Goal: Entertainment & Leisure: Consume media (video, audio)

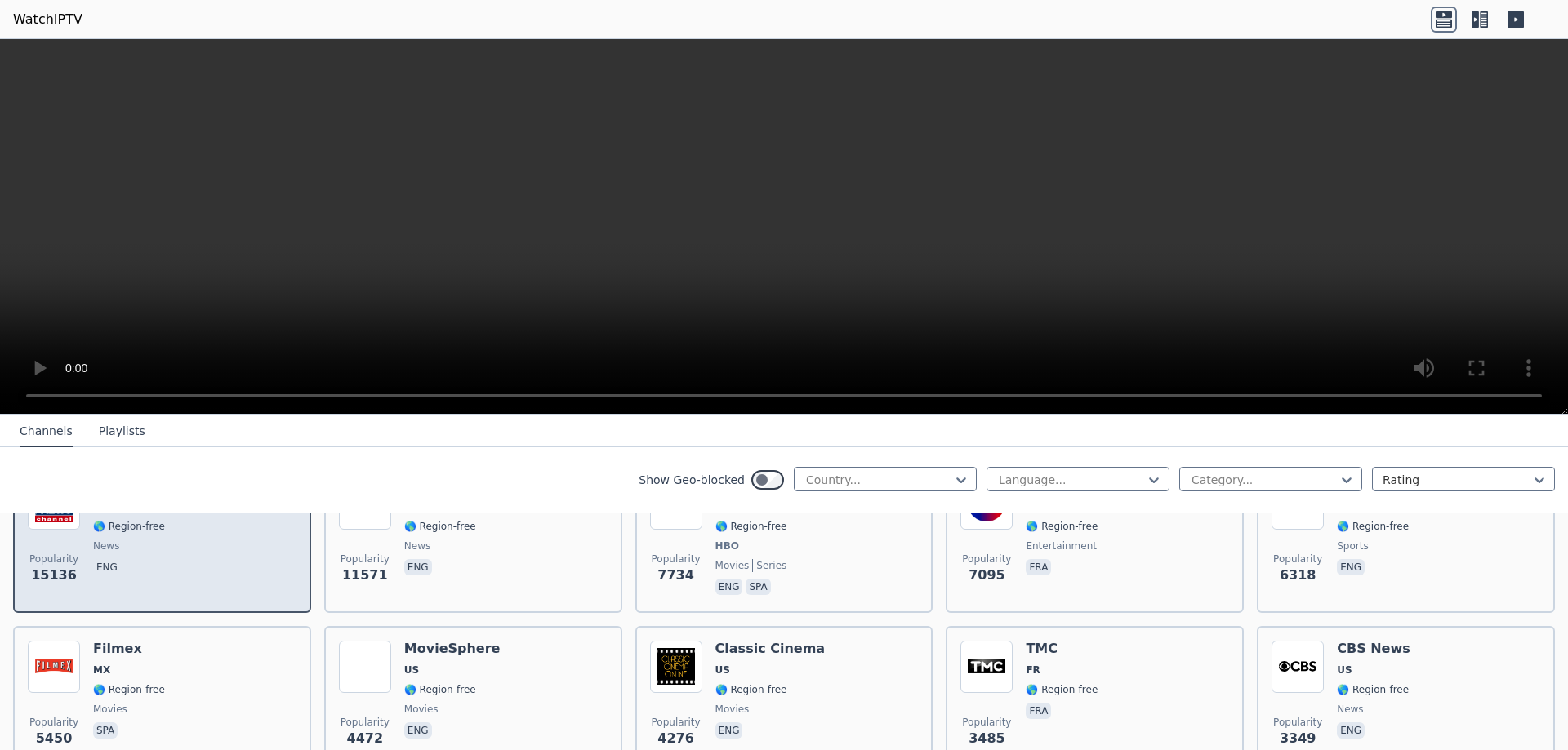
scroll to position [245, 0]
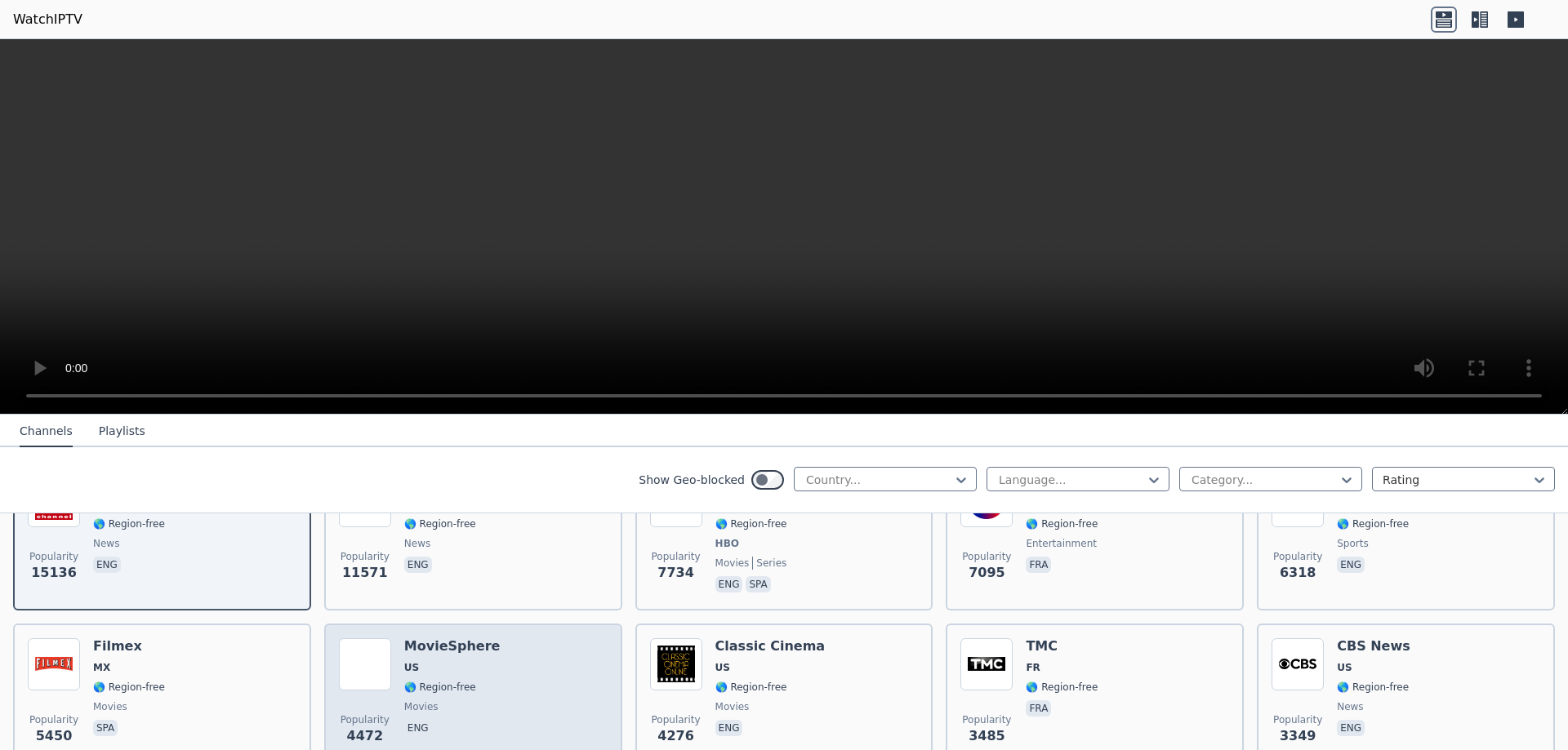
click at [464, 623] on div "Popularity 4472 MovieSphere US 🌎 Region-free movies eng" at bounding box center [473, 697] width 298 height 147
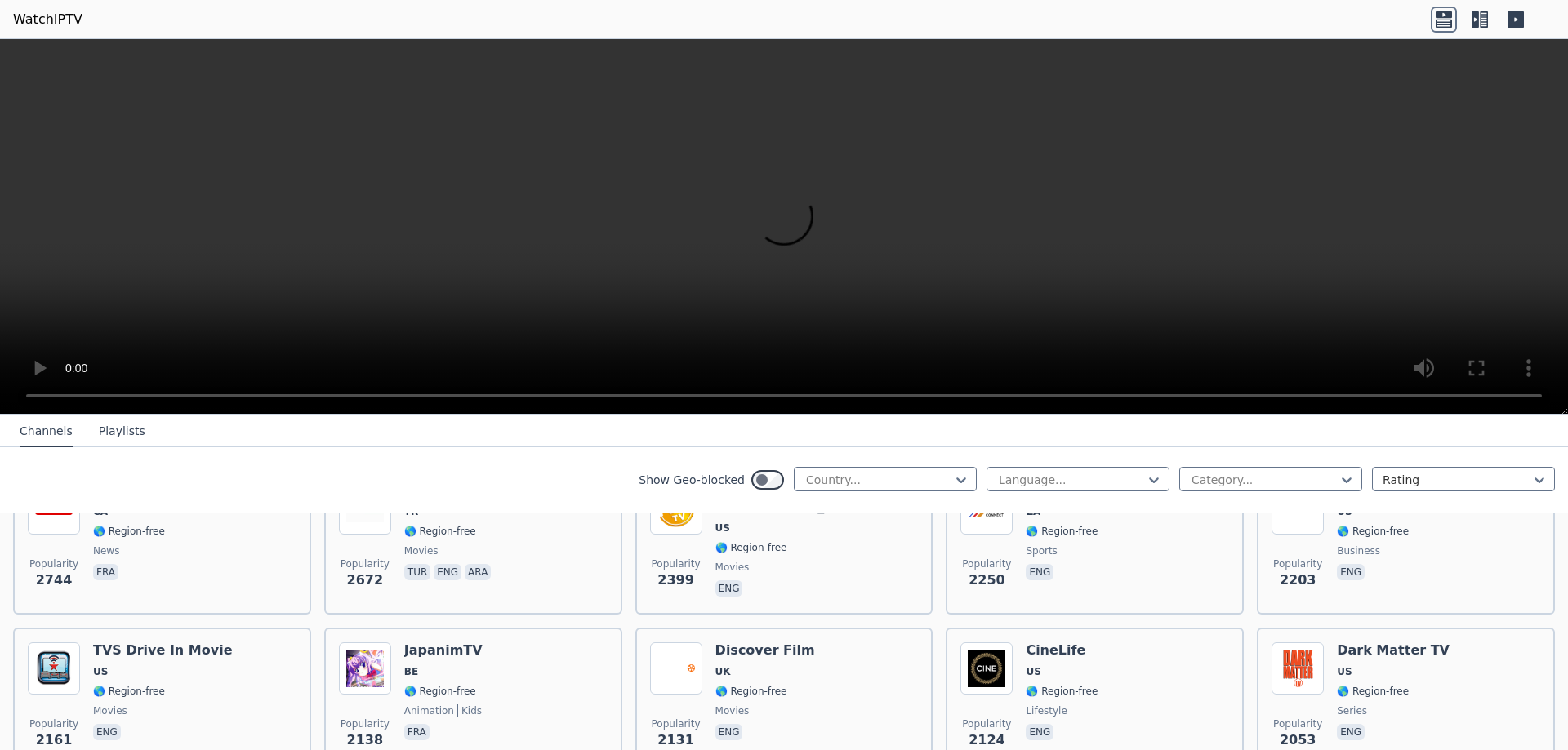
scroll to position [735, 0]
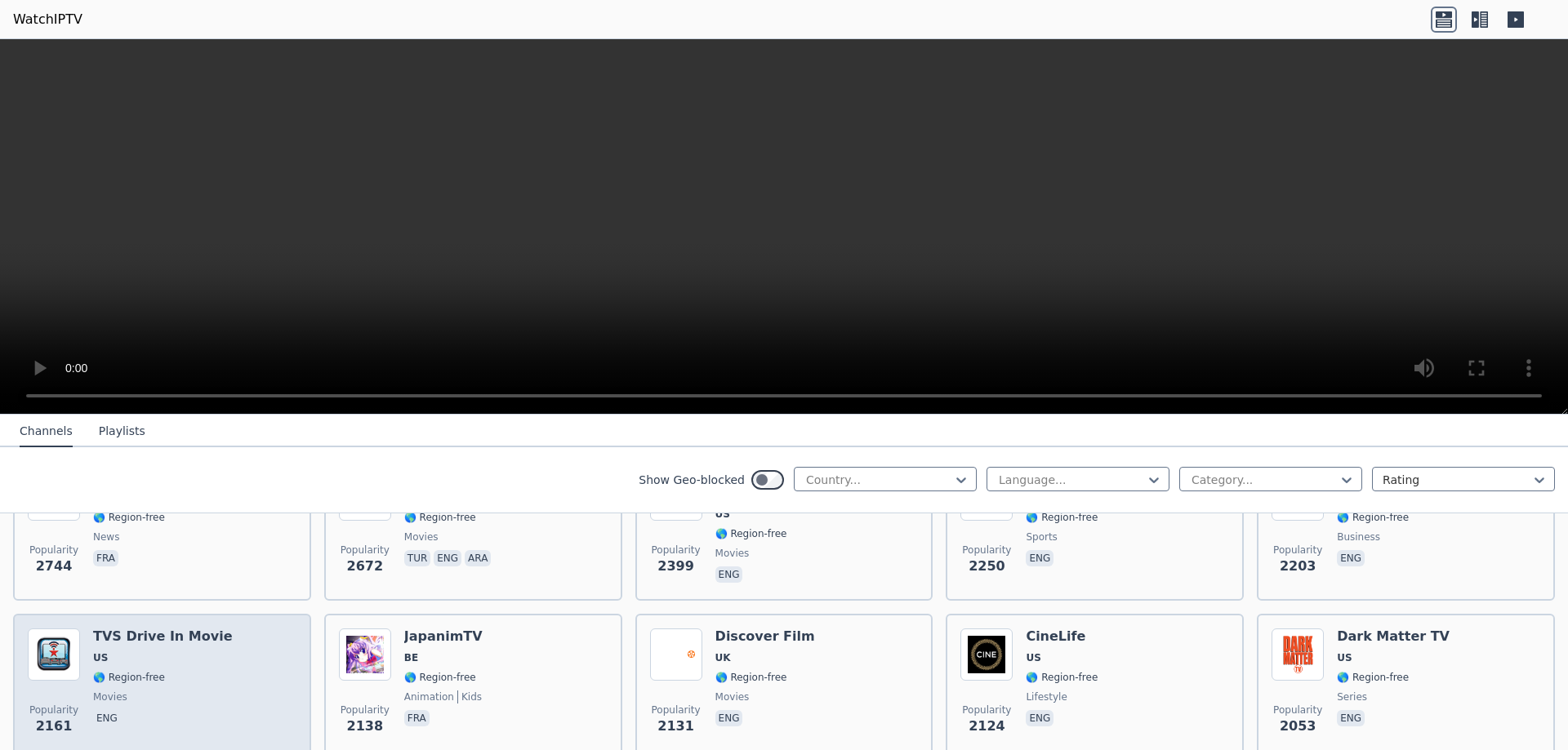
click at [220, 654] on div "Popularity 2161 TVS Drive In Movie US 🌎 Region-free movies eng" at bounding box center [162, 687] width 269 height 118
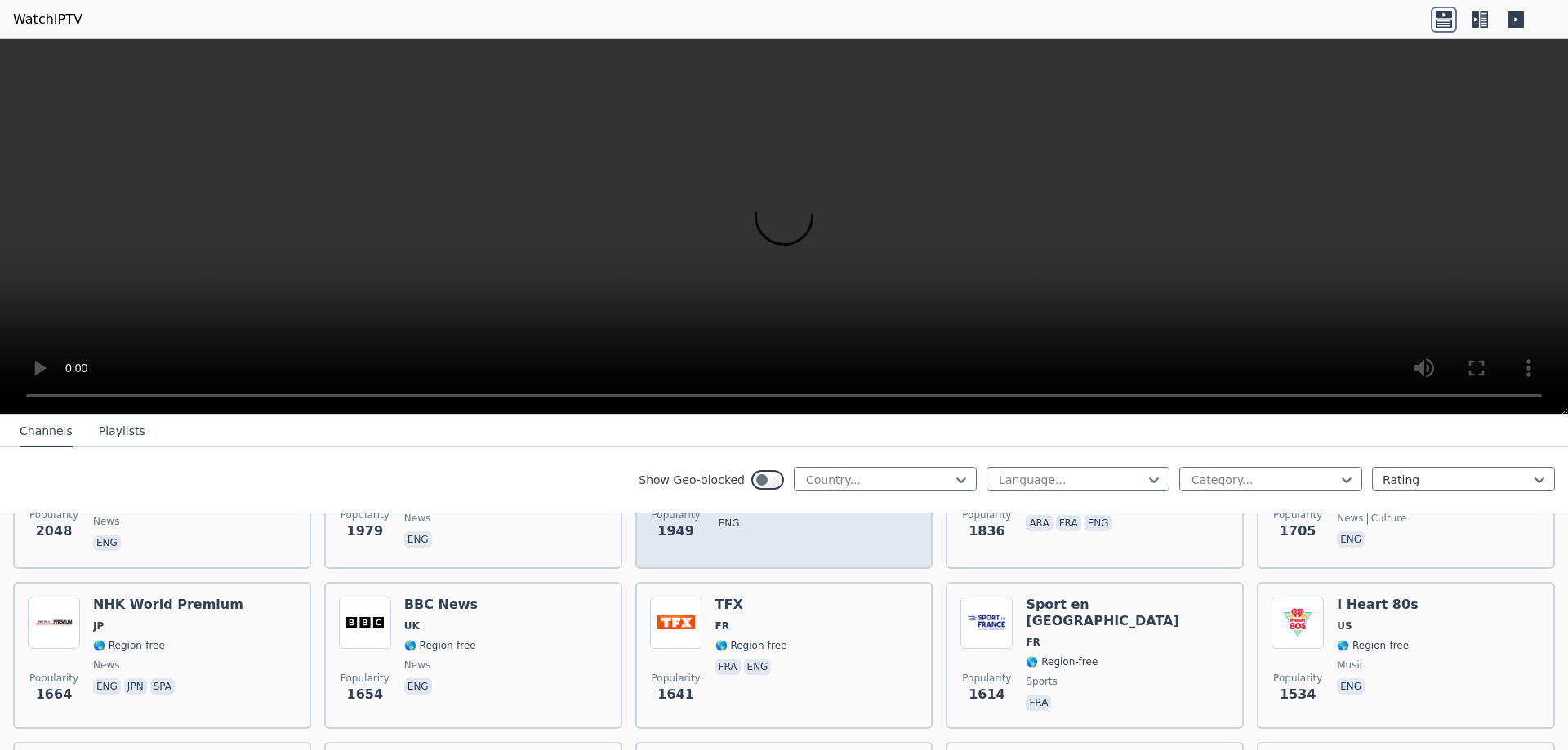
scroll to position [1116, 0]
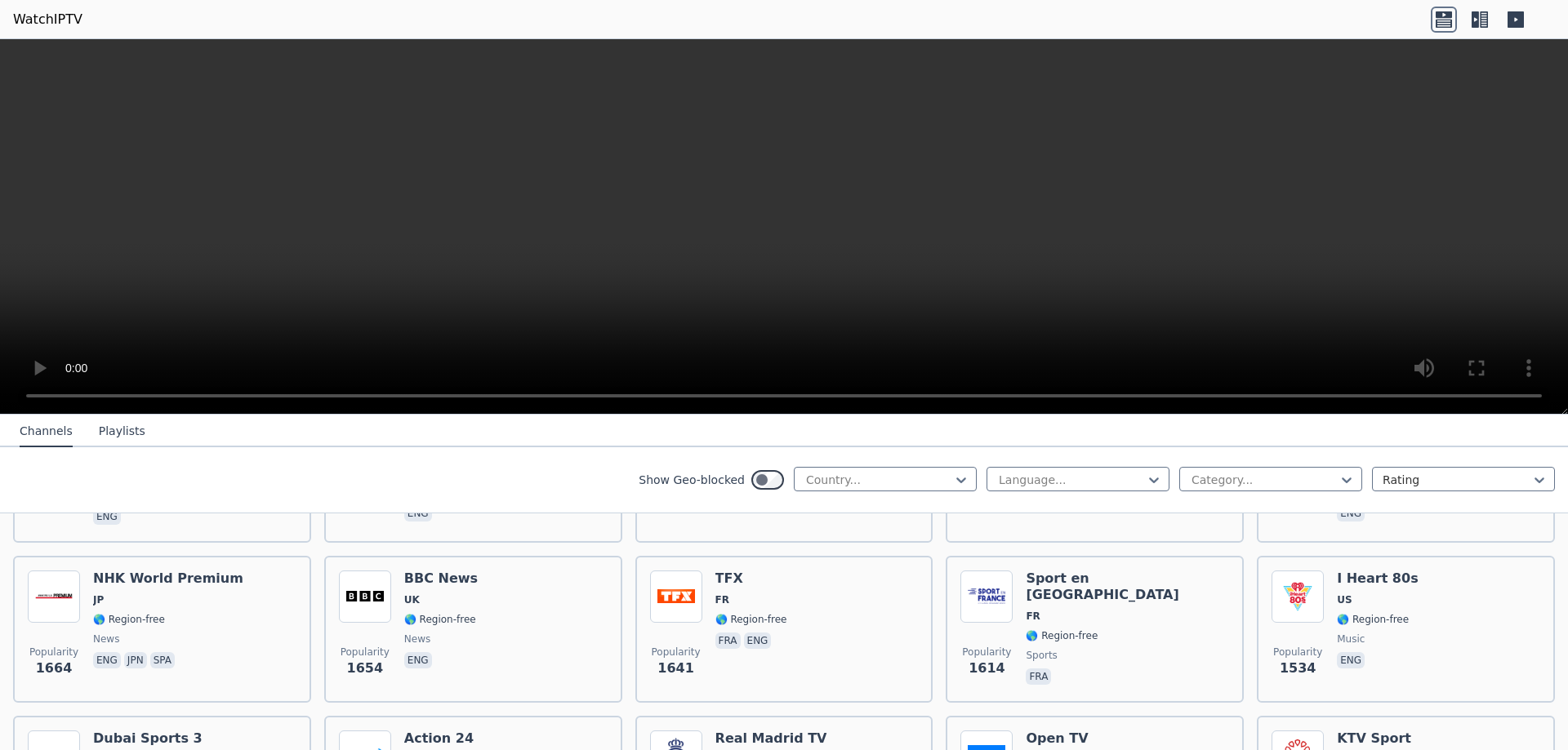
click at [1552, 151] on video at bounding box center [784, 227] width 1568 height 376
click at [880, 481] on div at bounding box center [879, 479] width 149 height 16
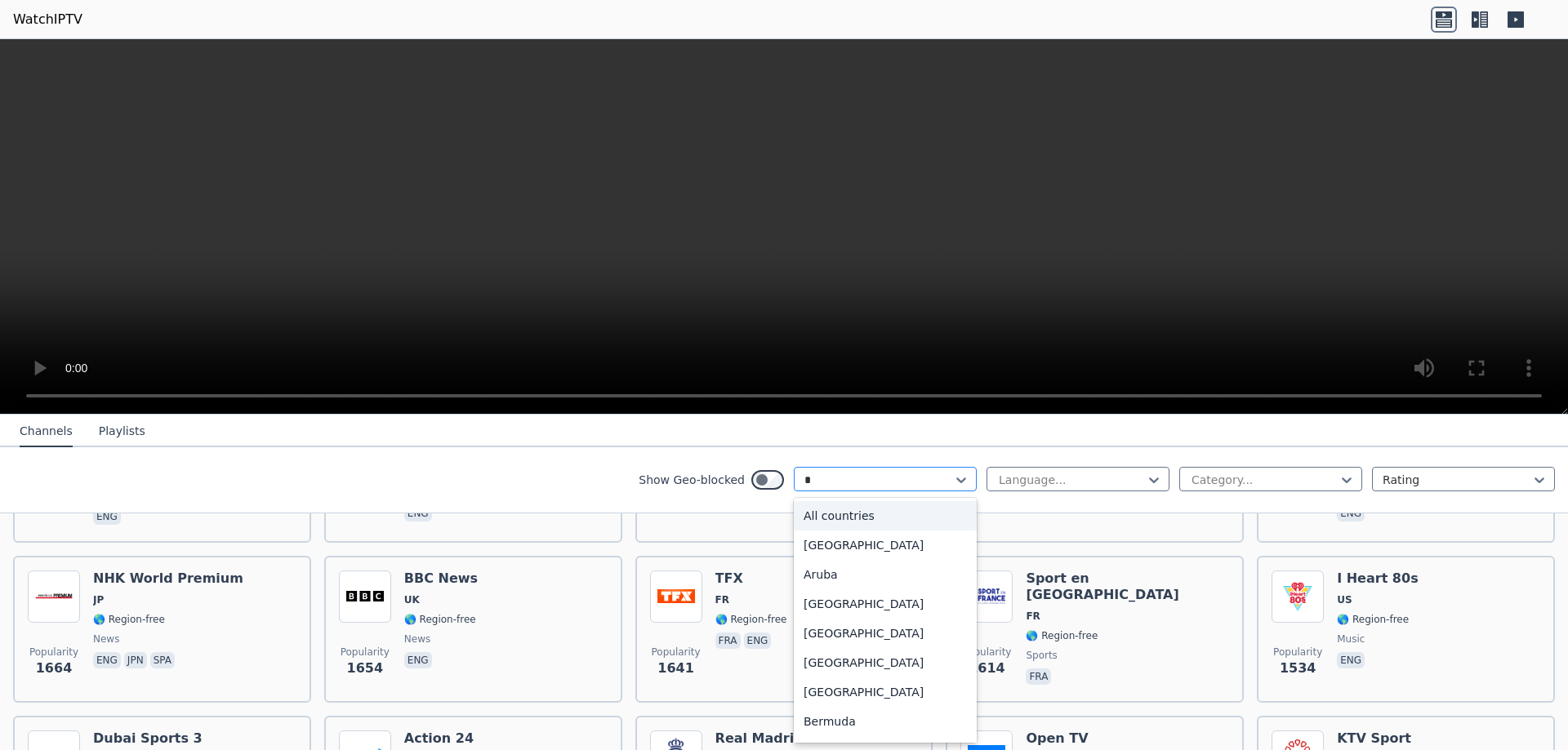
type input "**"
click at [843, 659] on div "[GEOGRAPHIC_DATA]" at bounding box center [885, 663] width 183 height 29
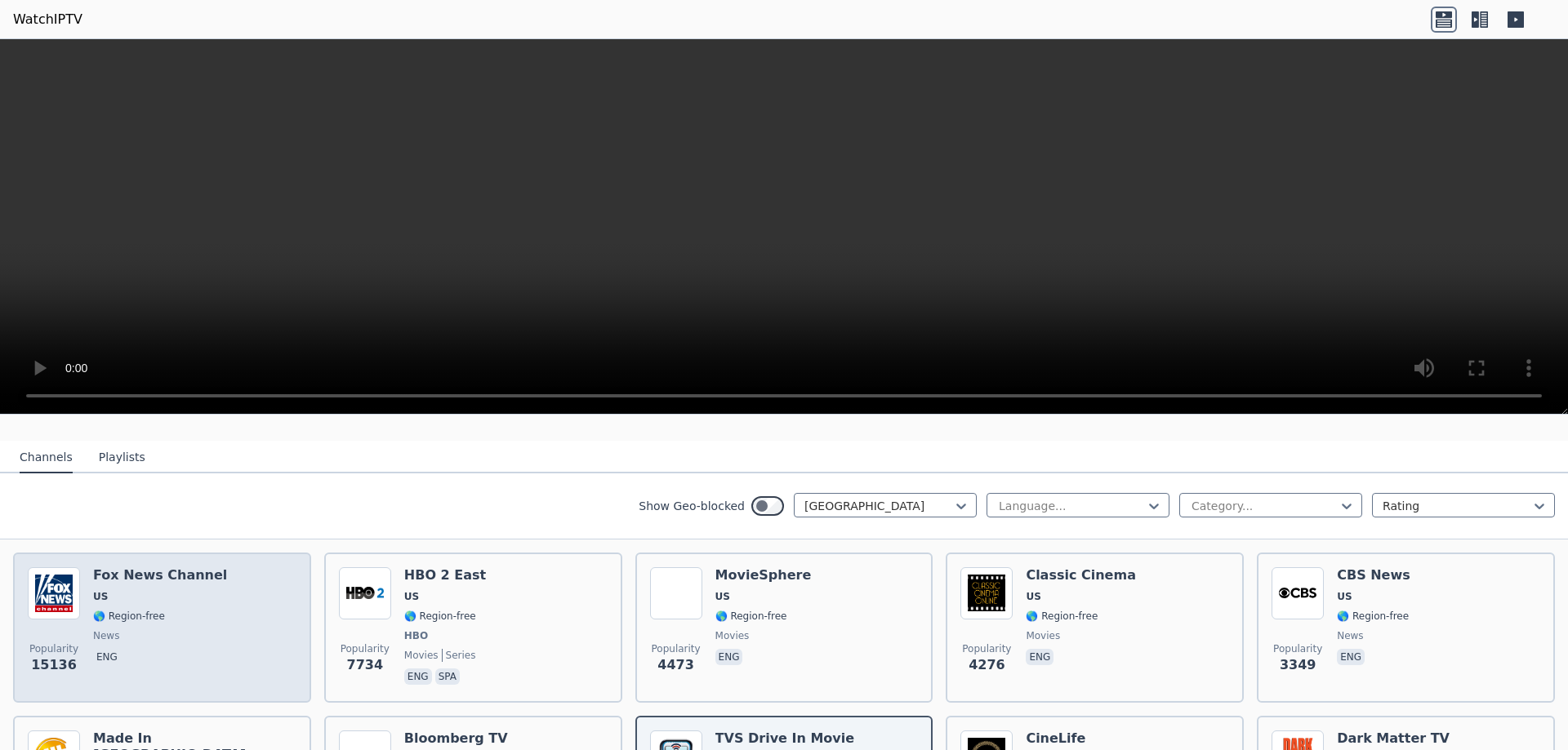
scroll to position [163, 0]
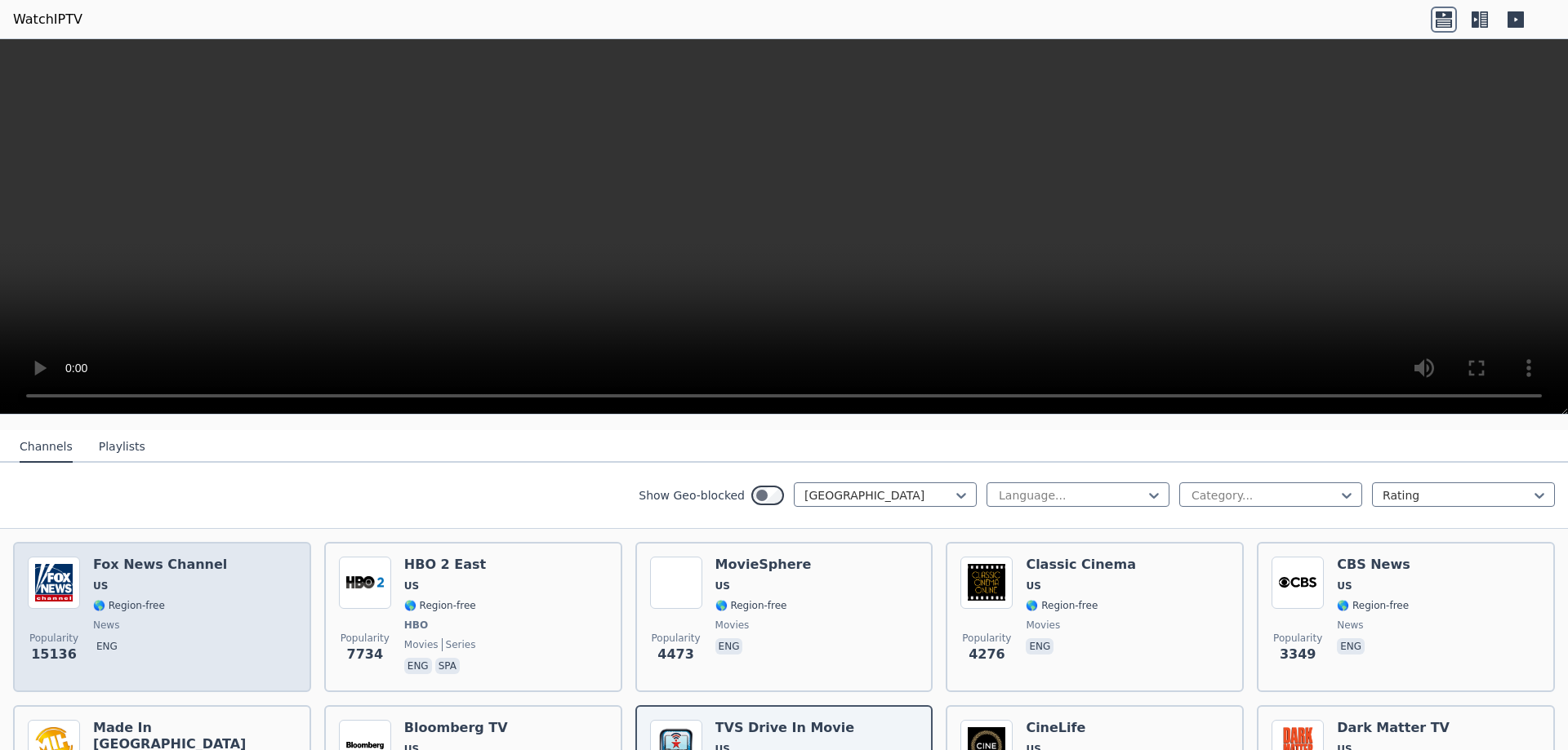
click at [192, 599] on span "🌎 Region-free" at bounding box center [160, 606] width 134 height 14
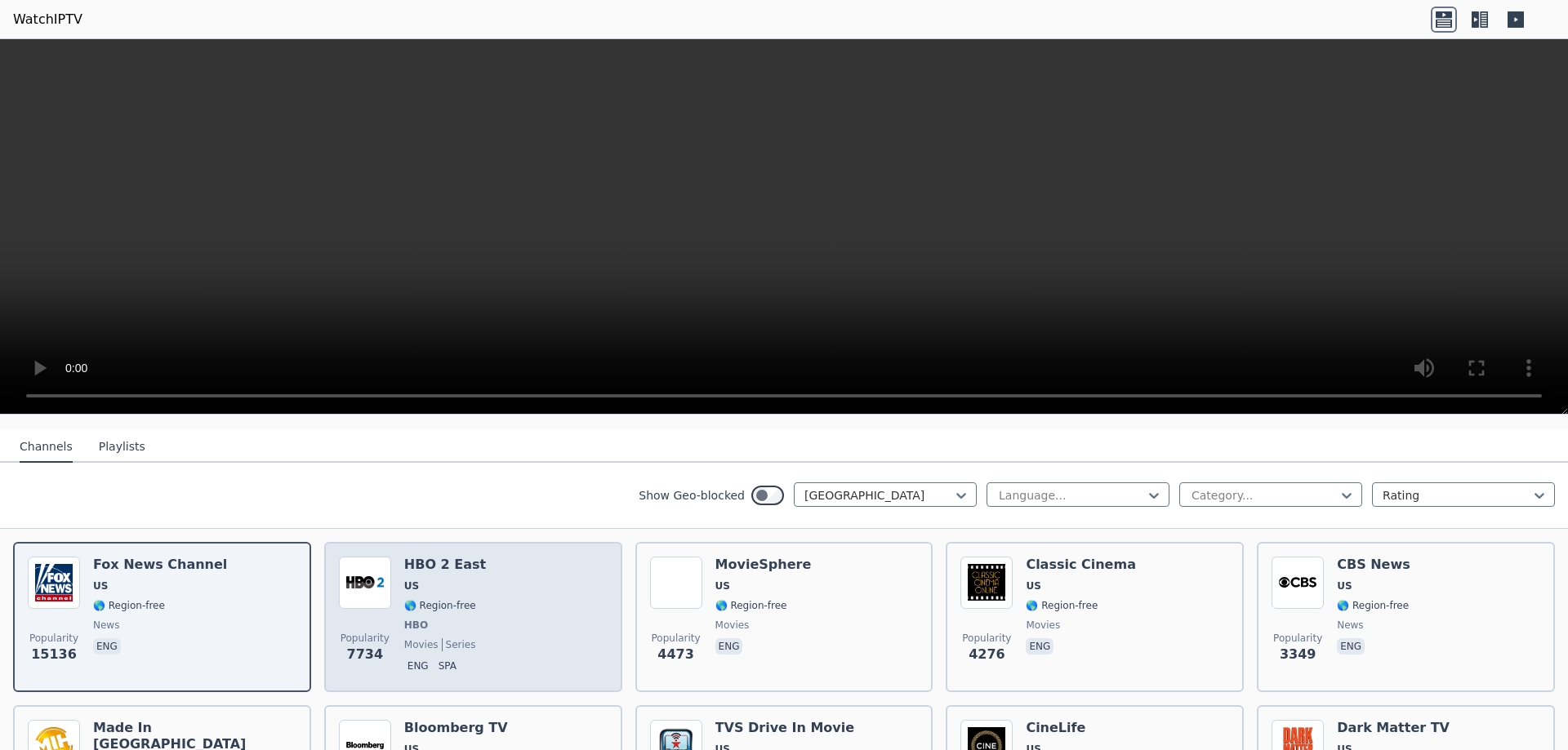
click at [519, 602] on div "Popularity 7734 HBO 2 East US 🌎 Region-free HBO movies series eng spa" at bounding box center [474, 617] width 269 height 121
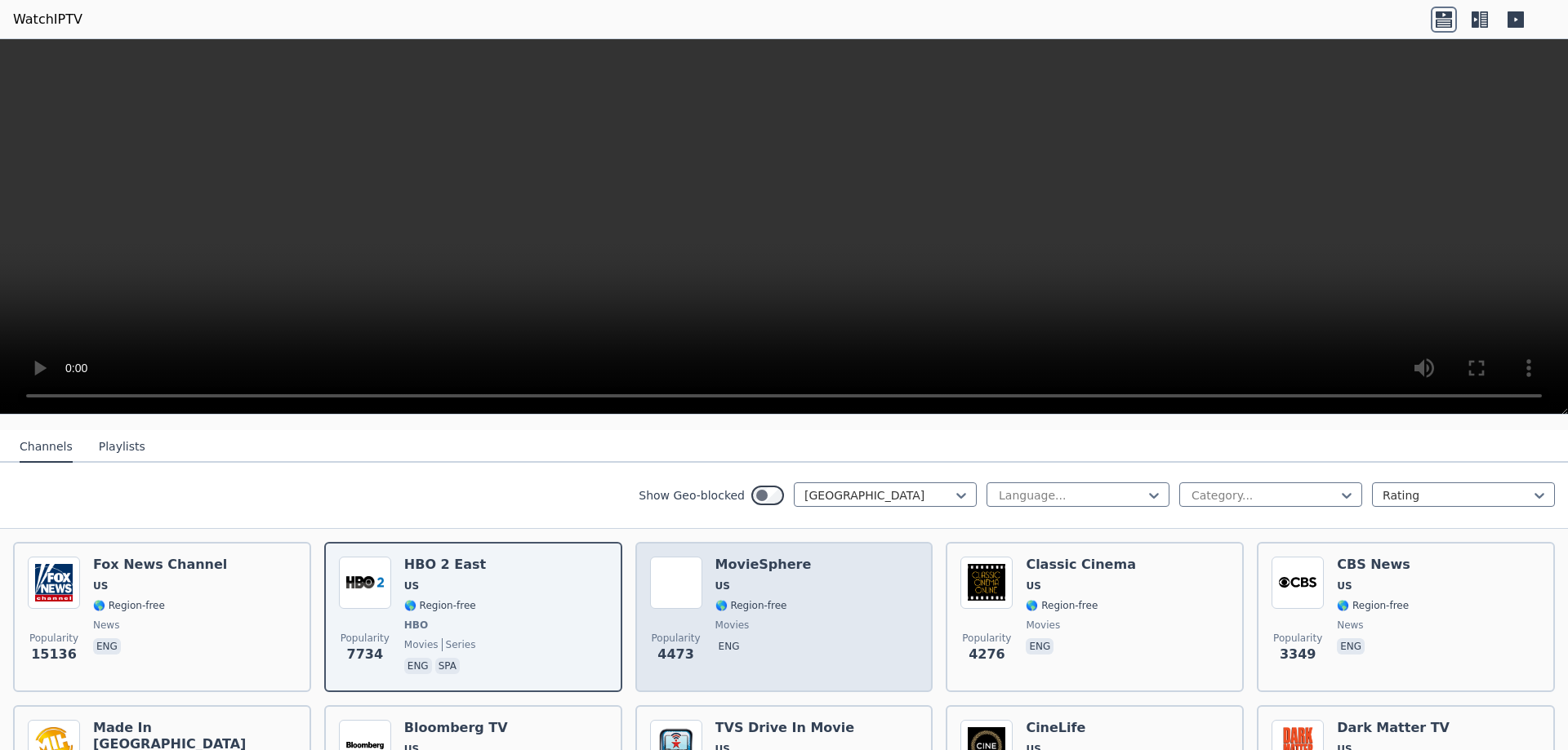
click at [762, 601] on div "MovieSphere US 🌎 Region-free movies eng" at bounding box center [764, 617] width 97 height 121
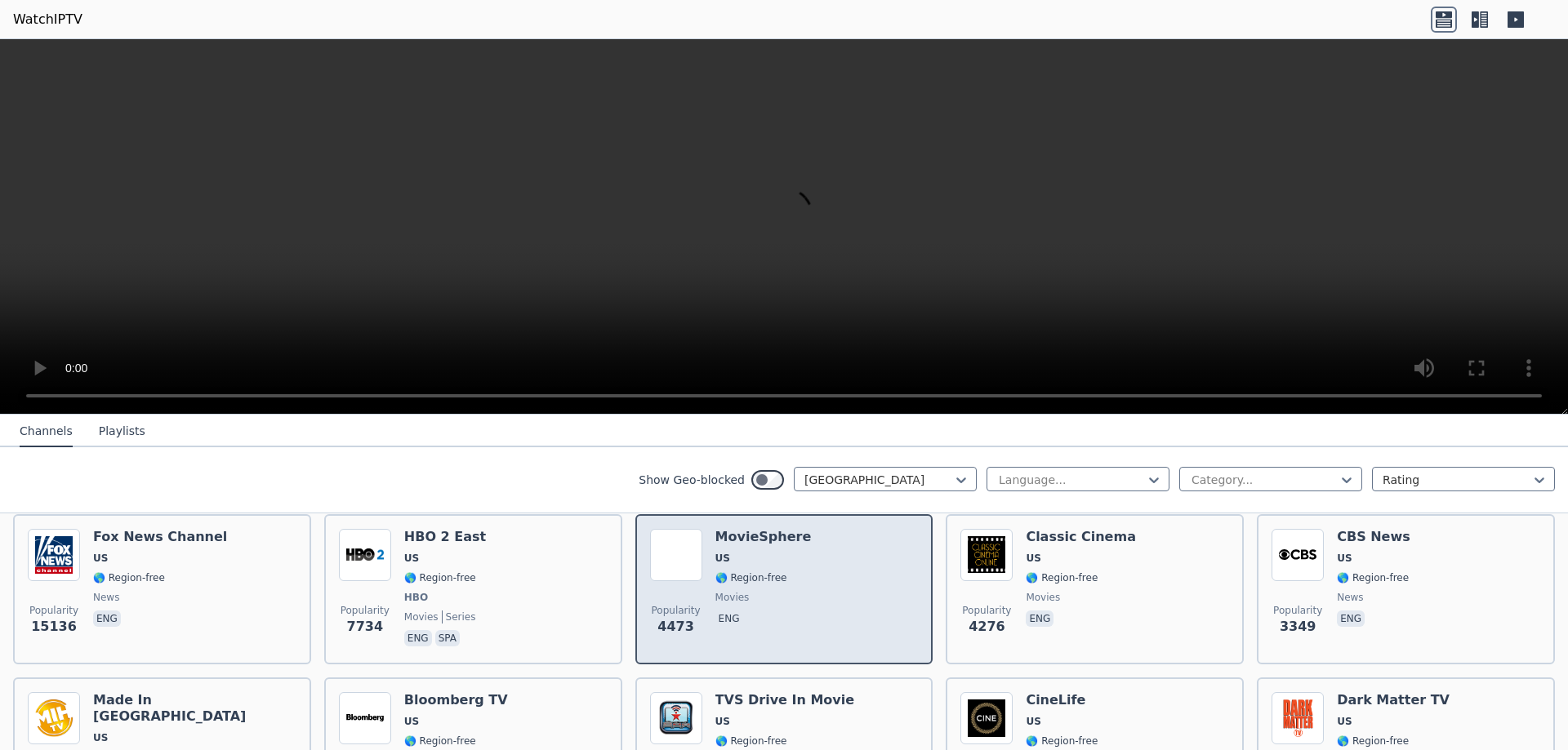
scroll to position [299, 0]
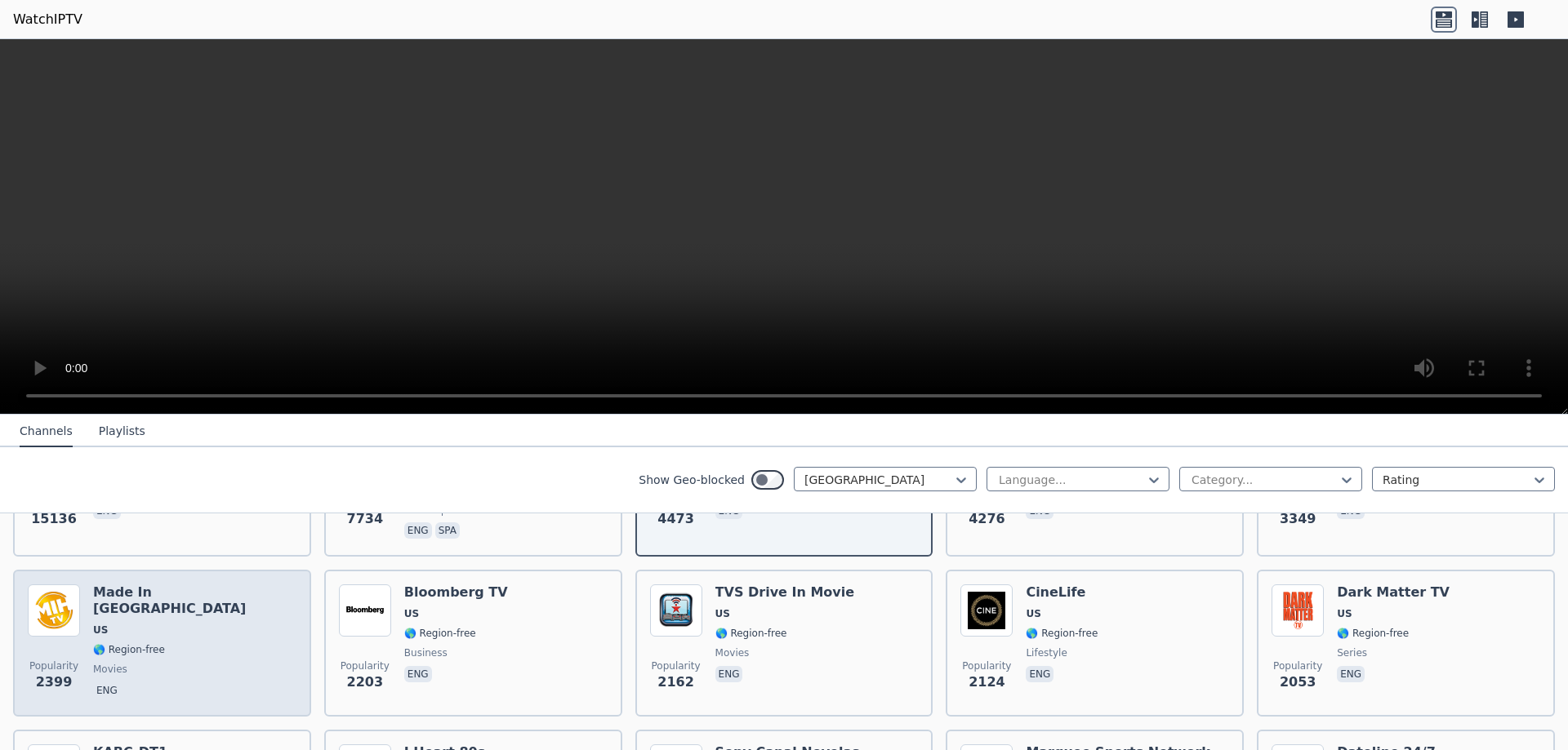
click at [126, 623] on span "US" at bounding box center [194, 630] width 203 height 14
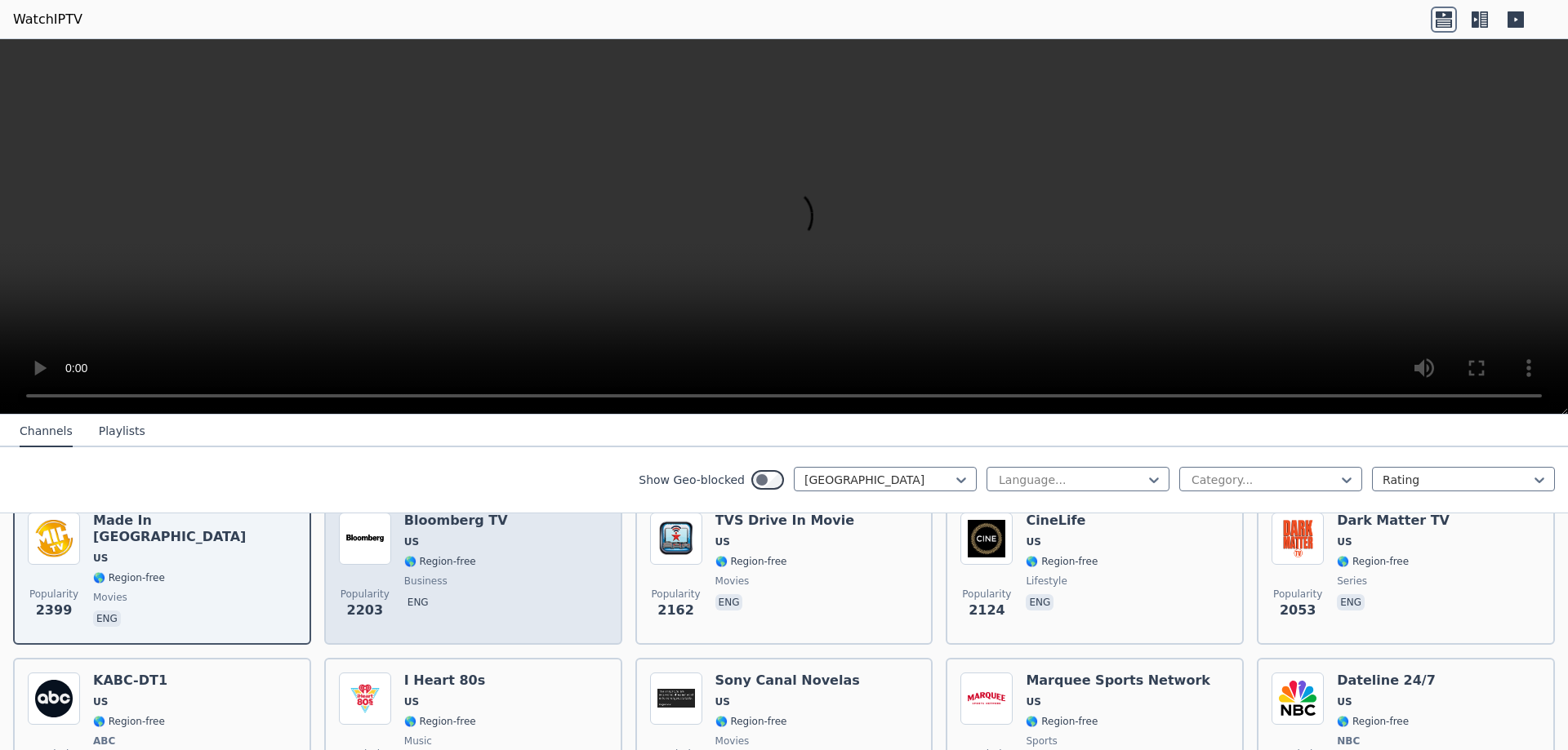
scroll to position [408, 0]
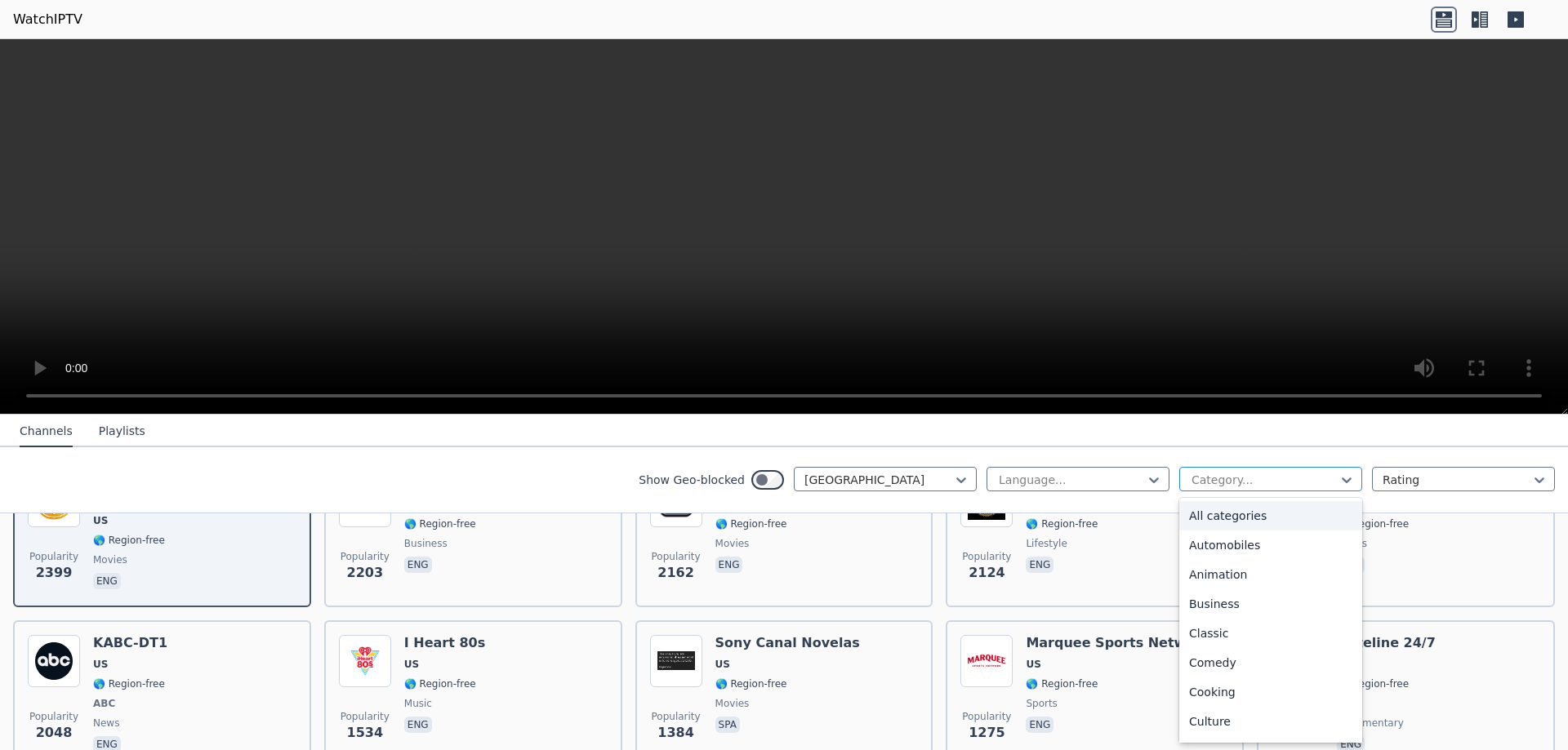
click at [1199, 480] on div at bounding box center [1264, 479] width 149 height 16
click at [1205, 669] on div "Comedy" at bounding box center [1270, 663] width 183 height 29
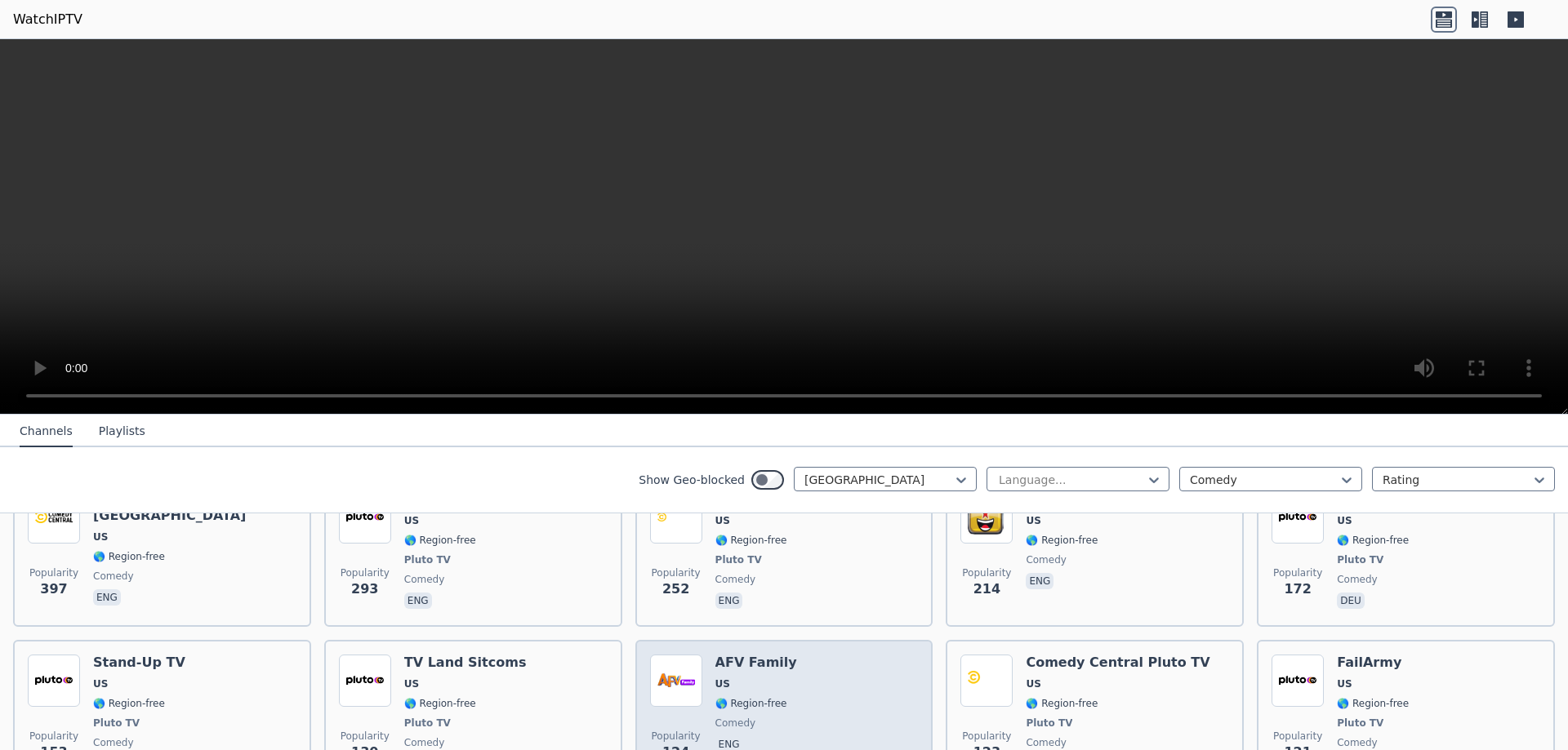
click at [800, 669] on div "Popularity 124 AFV Family US 🌎 Region-free comedy eng" at bounding box center [784, 714] width 269 height 121
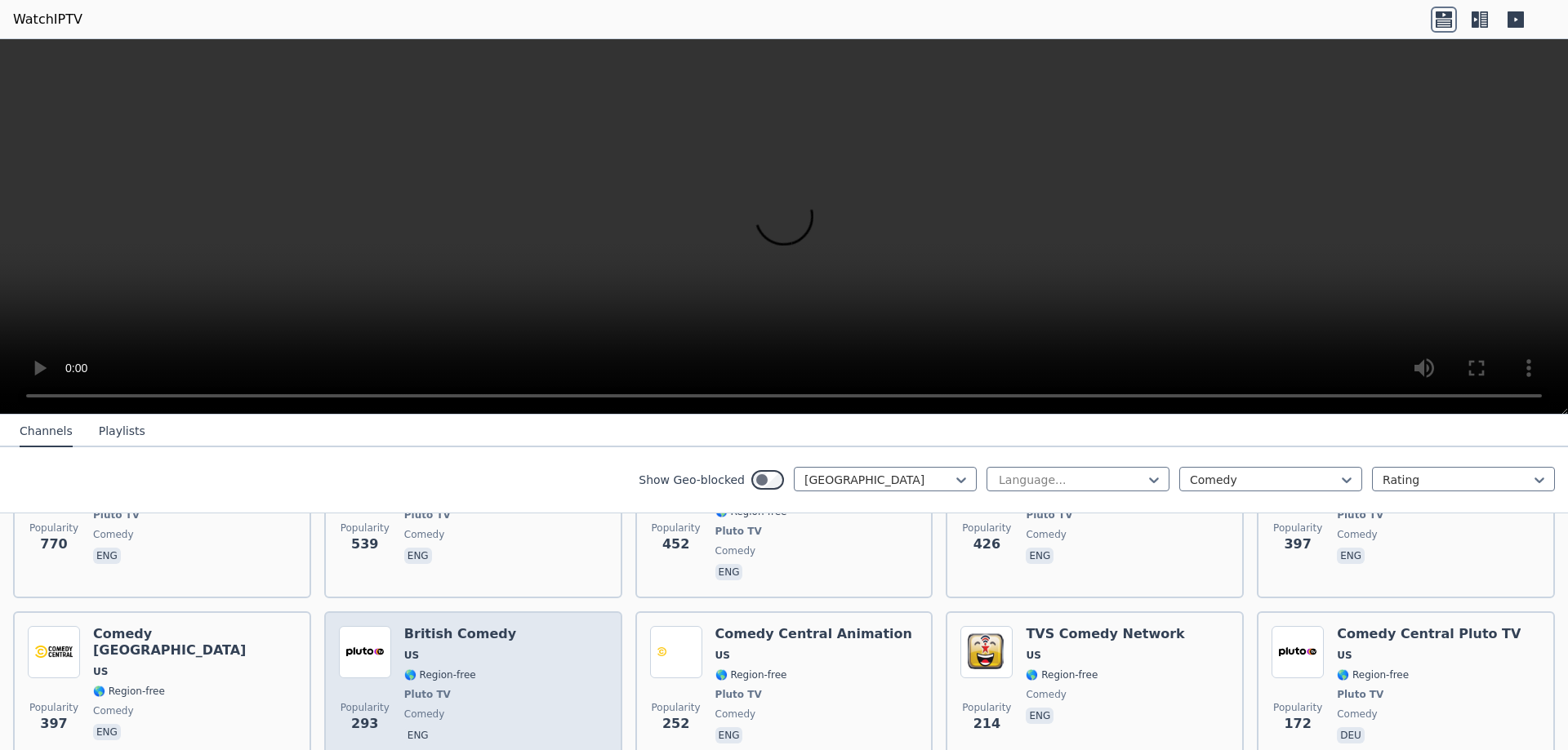
scroll to position [272, 0]
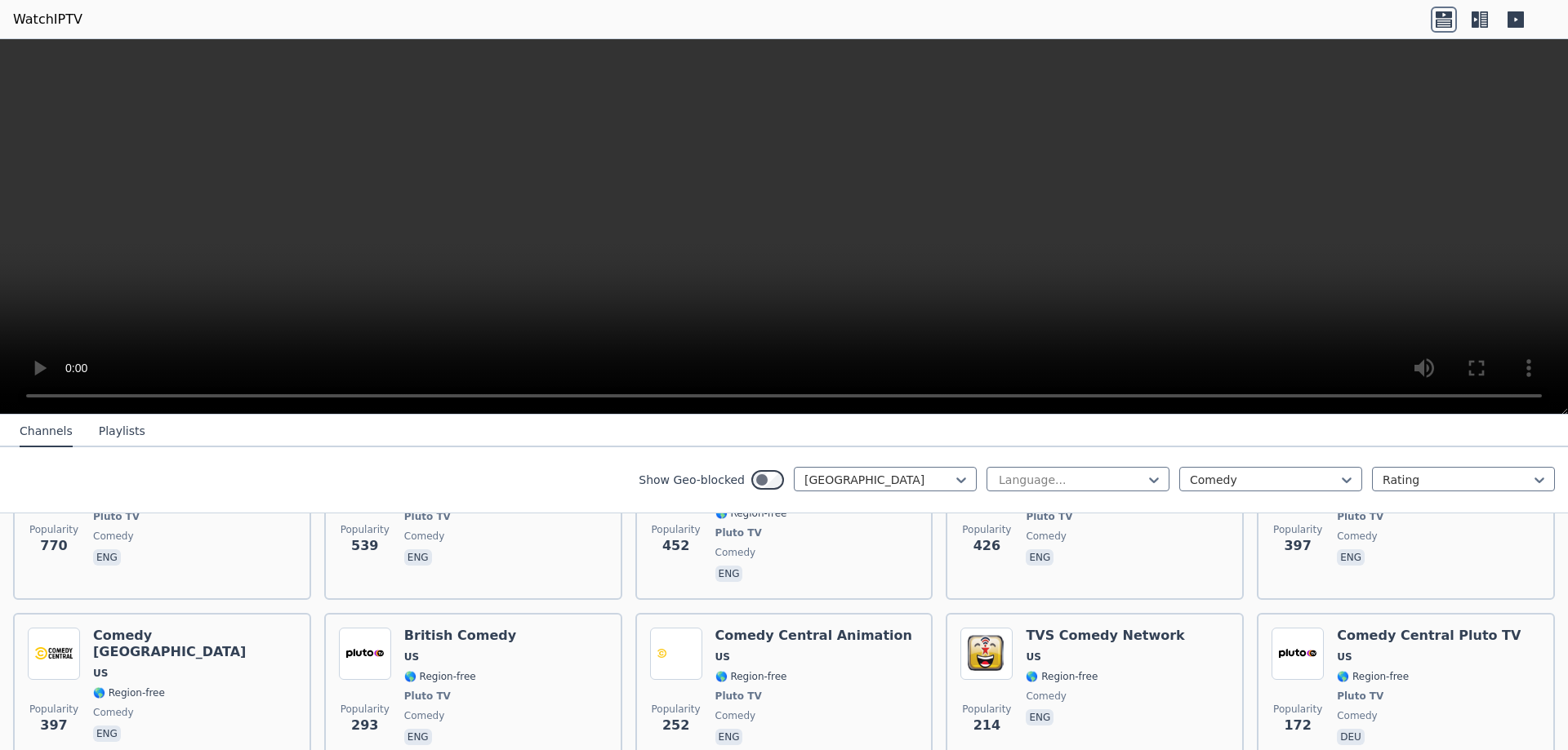
click at [523, 263] on video at bounding box center [784, 227] width 1568 height 376
